Goal: Navigation & Orientation: Find specific page/section

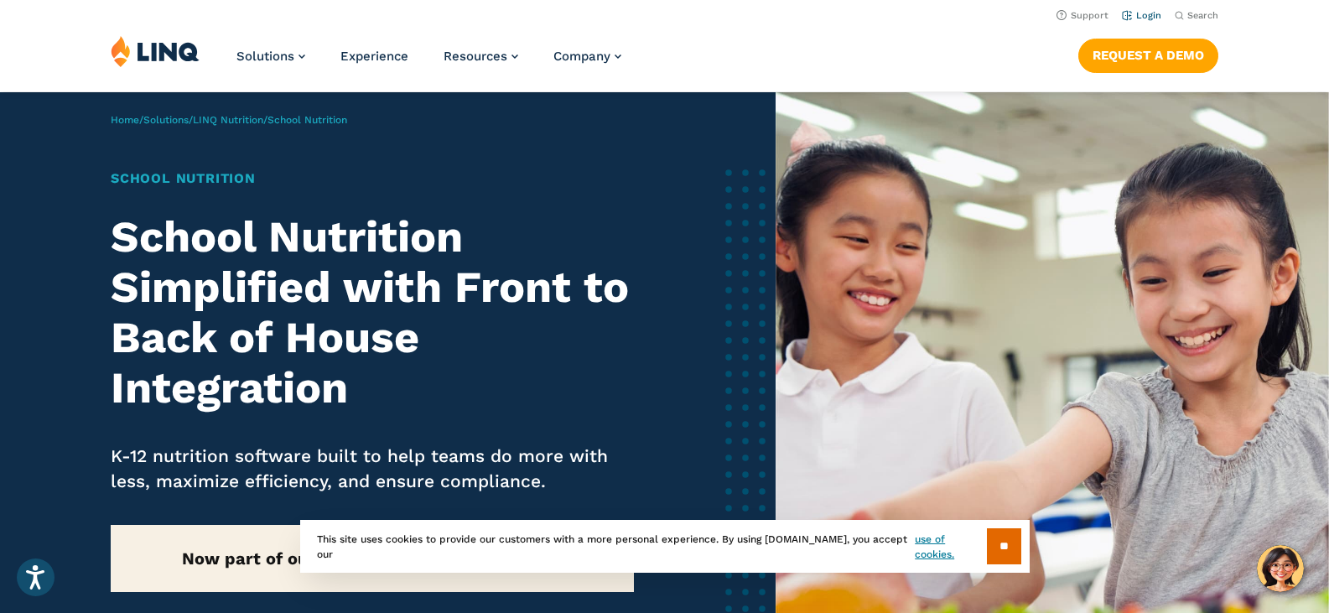
click at [1144, 17] on link "Login" at bounding box center [1141, 15] width 39 height 11
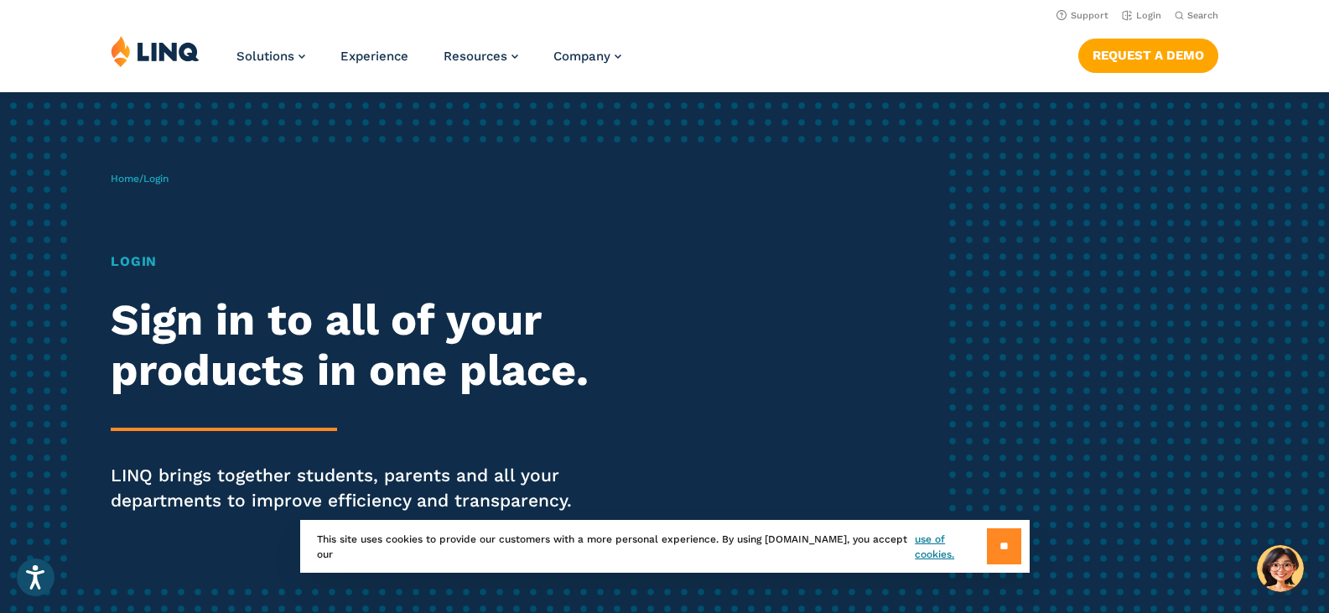
click at [997, 543] on input "**" at bounding box center [1004, 546] width 34 height 36
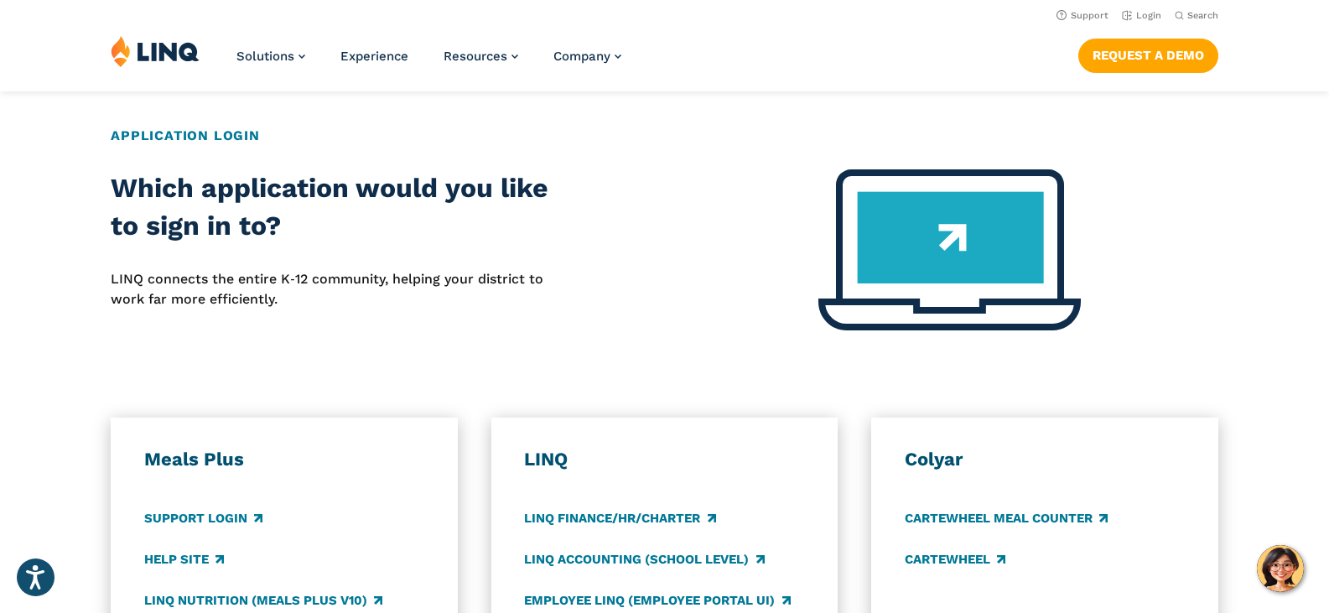
scroll to position [587, 0]
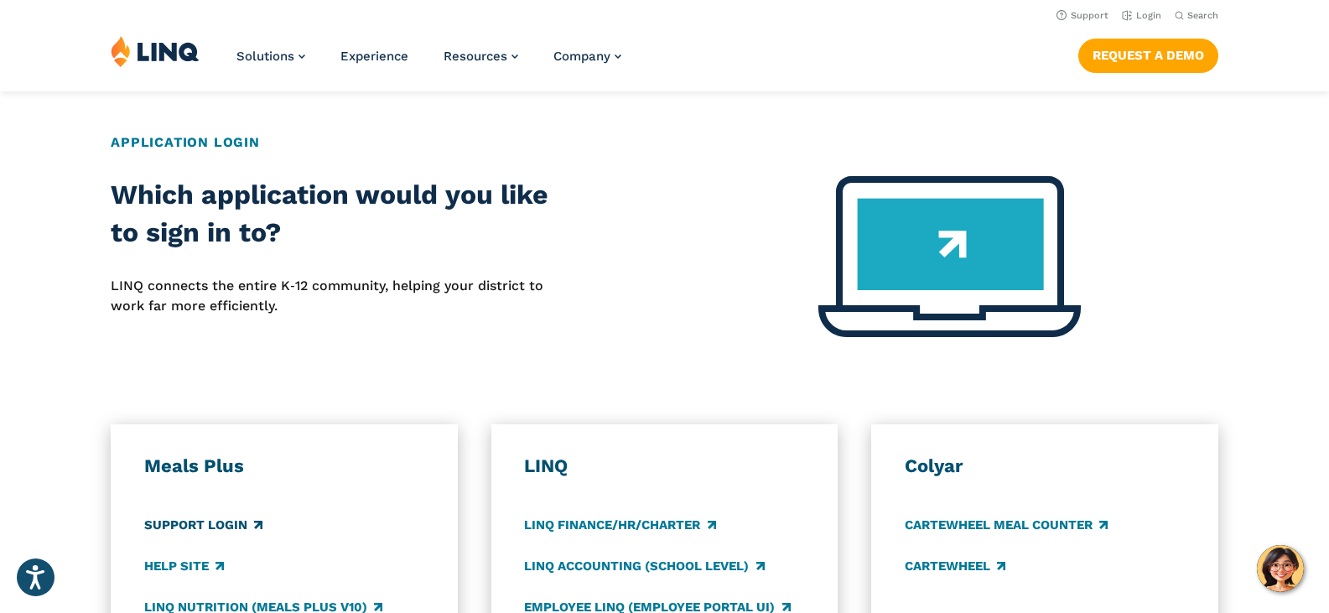
click at [229, 521] on link "Support Login" at bounding box center [203, 525] width 118 height 18
